Goal: Information Seeking & Learning: Learn about a topic

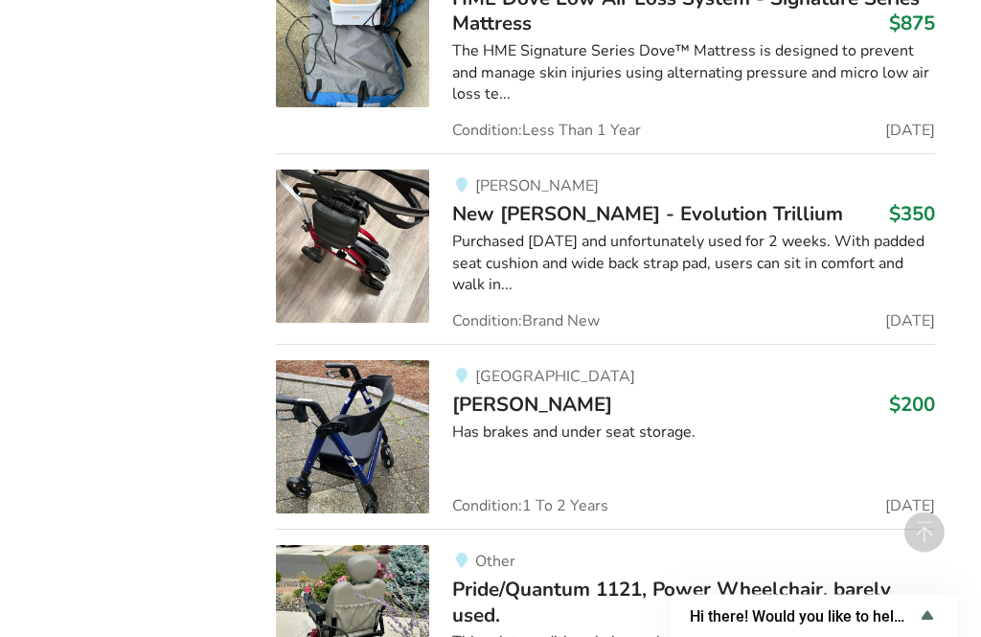
scroll to position [9336, 0]
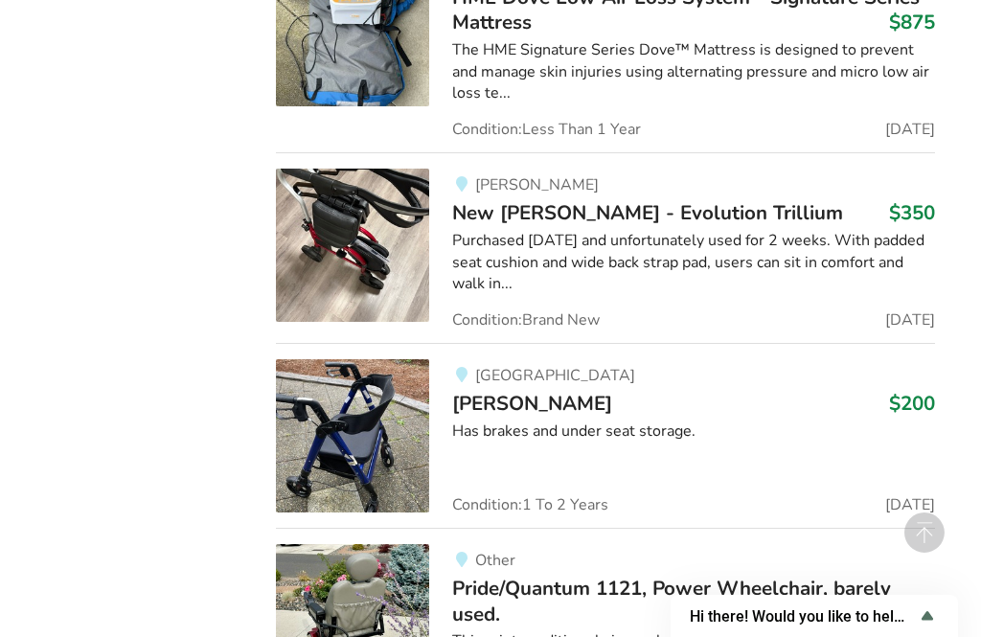
click at [933, 576] on h3 "Pride/Quantum 1121, Power Wheelchair, barely used. $600" at bounding box center [693, 601] width 482 height 51
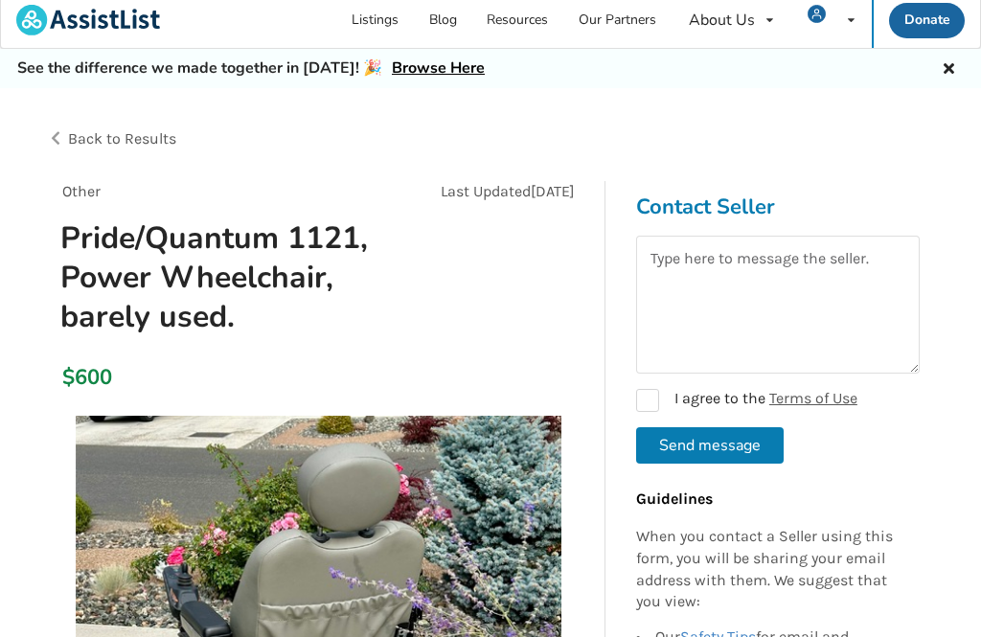
scroll to position [224, 0]
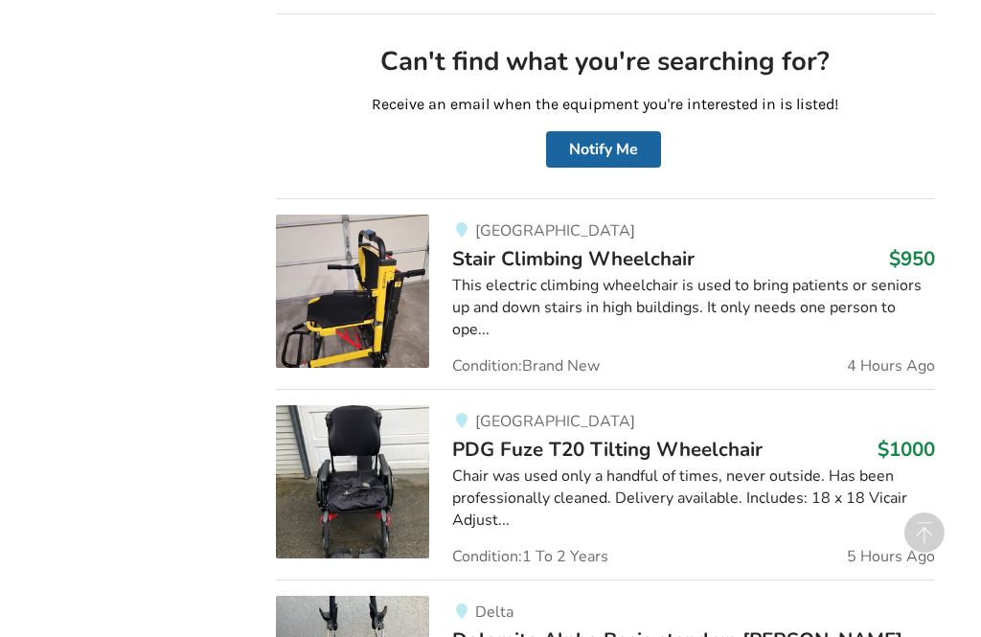
scroll to position [1092, 0]
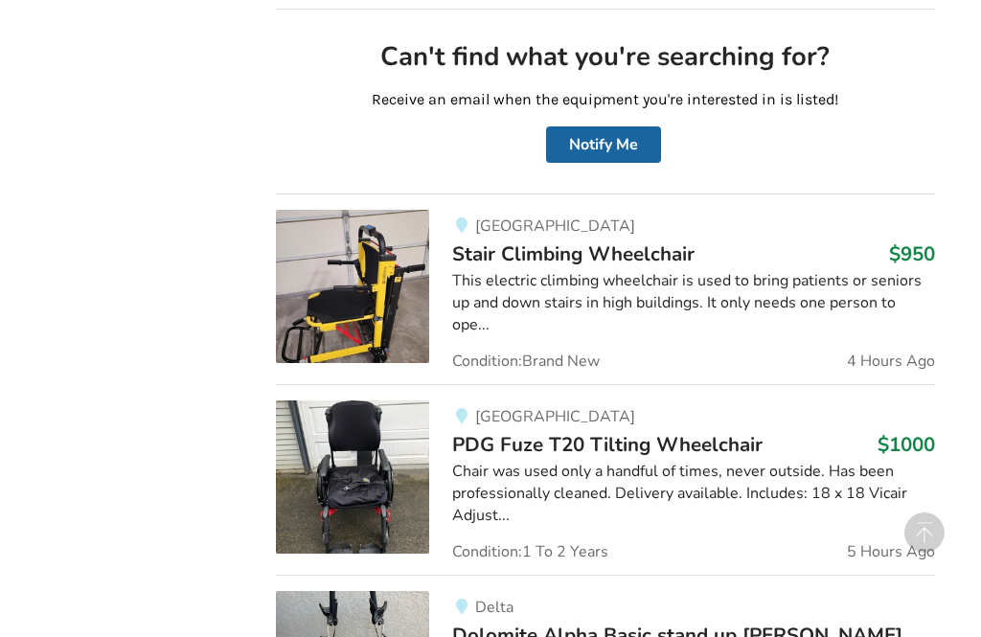
click at [396, 301] on img at bounding box center [352, 286] width 153 height 153
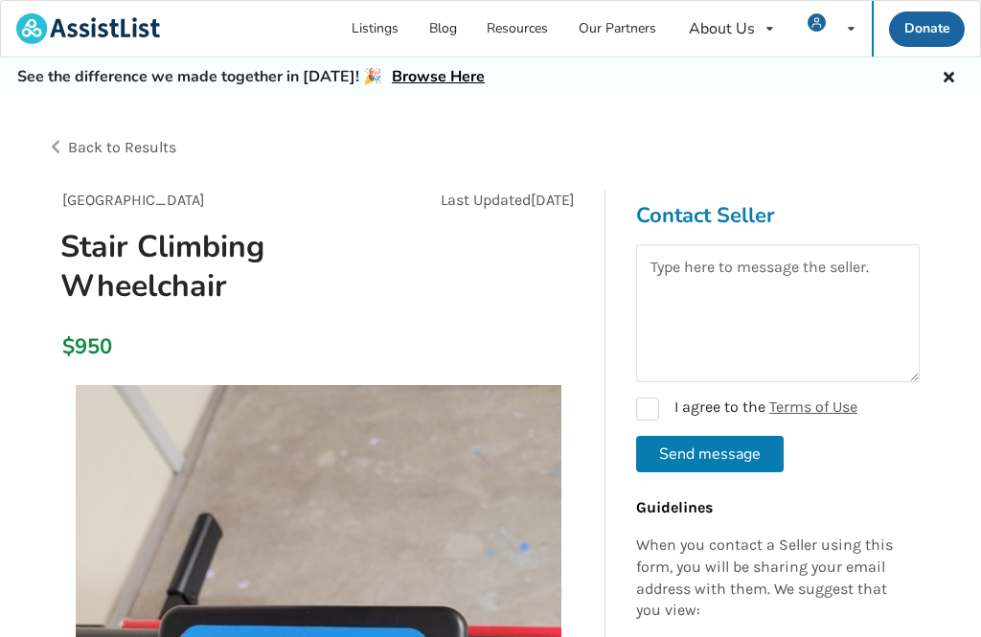
click at [198, 141] on div "Back to Results" at bounding box center [269, 148] width 444 height 54
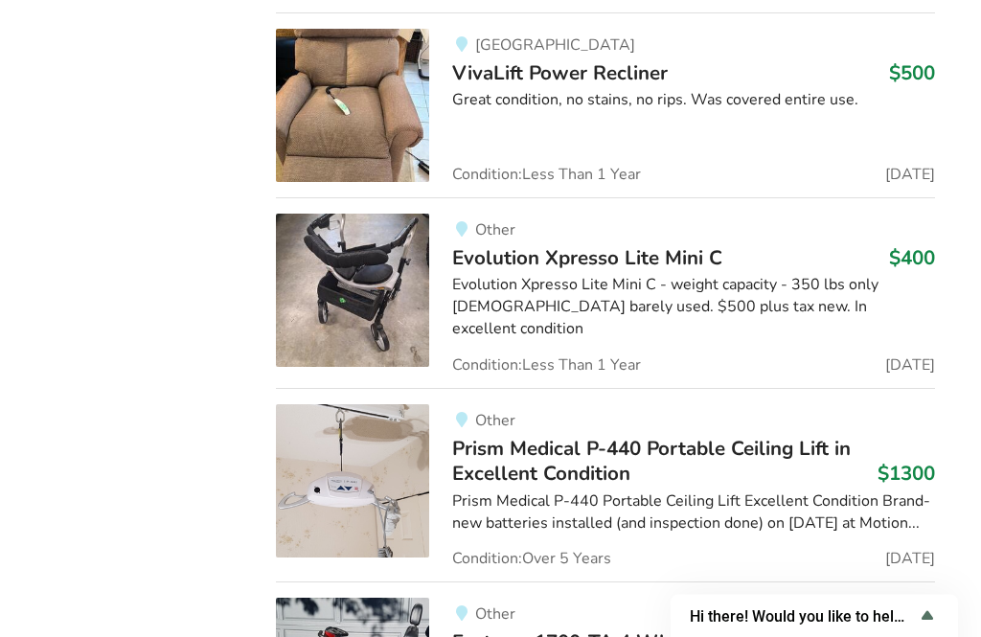
scroll to position [7, 0]
